Goal: Task Accomplishment & Management: Use online tool/utility

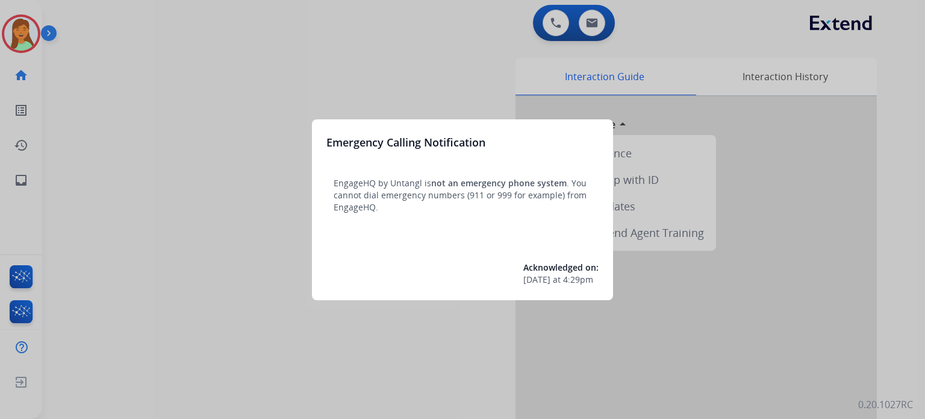
click at [202, 272] on div at bounding box center [462, 209] width 925 height 419
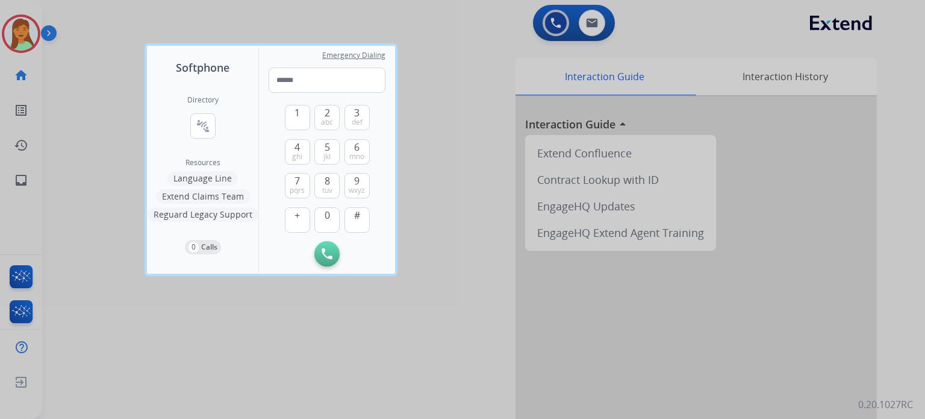
click at [166, 370] on div at bounding box center [462, 209] width 925 height 419
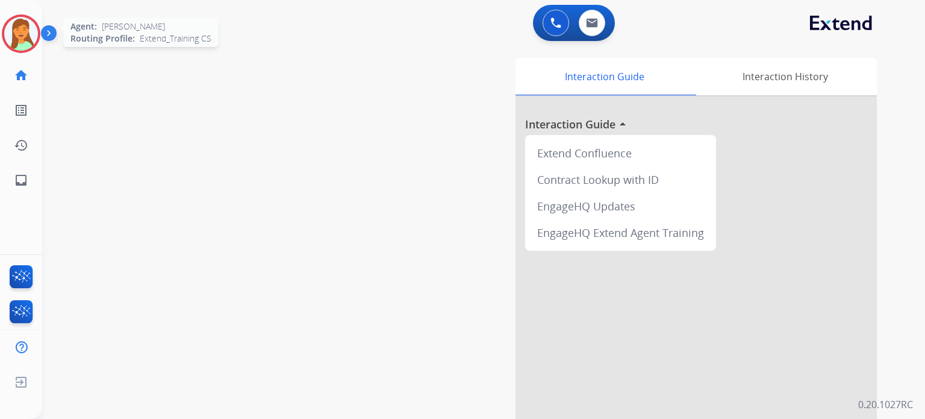
click at [10, 33] on img at bounding box center [21, 34] width 34 height 34
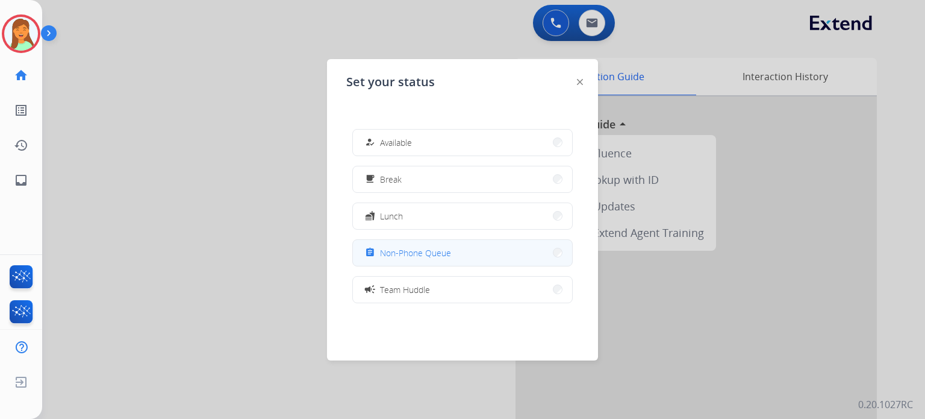
click at [399, 256] on span "Non-Phone Queue" at bounding box center [415, 252] width 71 height 13
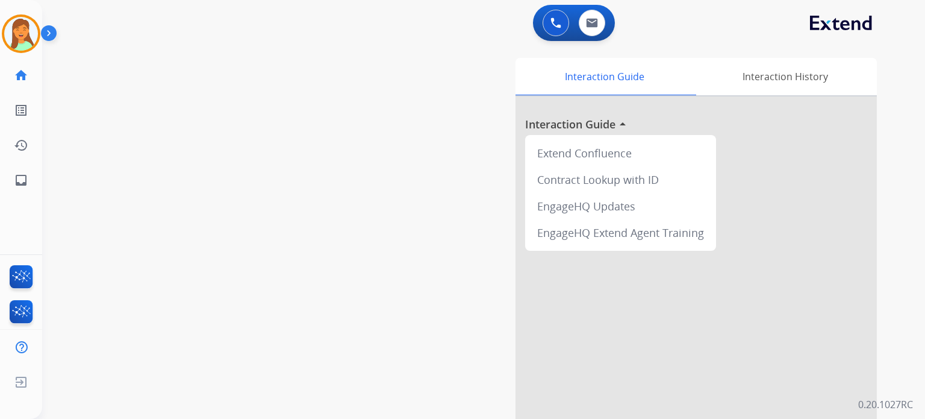
click at [354, 265] on div "swap_horiz Break voice bridge close_fullscreen Connect 3-Way Call merge_type Se…" at bounding box center [469, 294] width 854 height 502
click at [25, 36] on img at bounding box center [21, 34] width 34 height 34
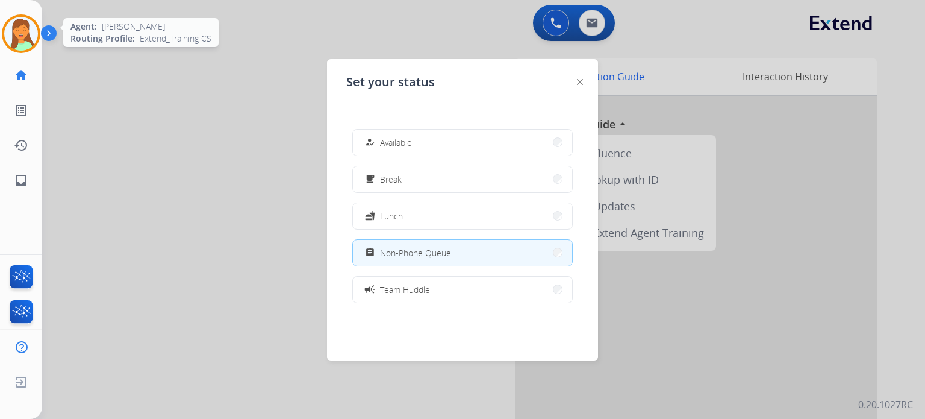
click at [25, 36] on img at bounding box center [21, 34] width 34 height 34
